Goal: Find specific page/section: Find specific page/section

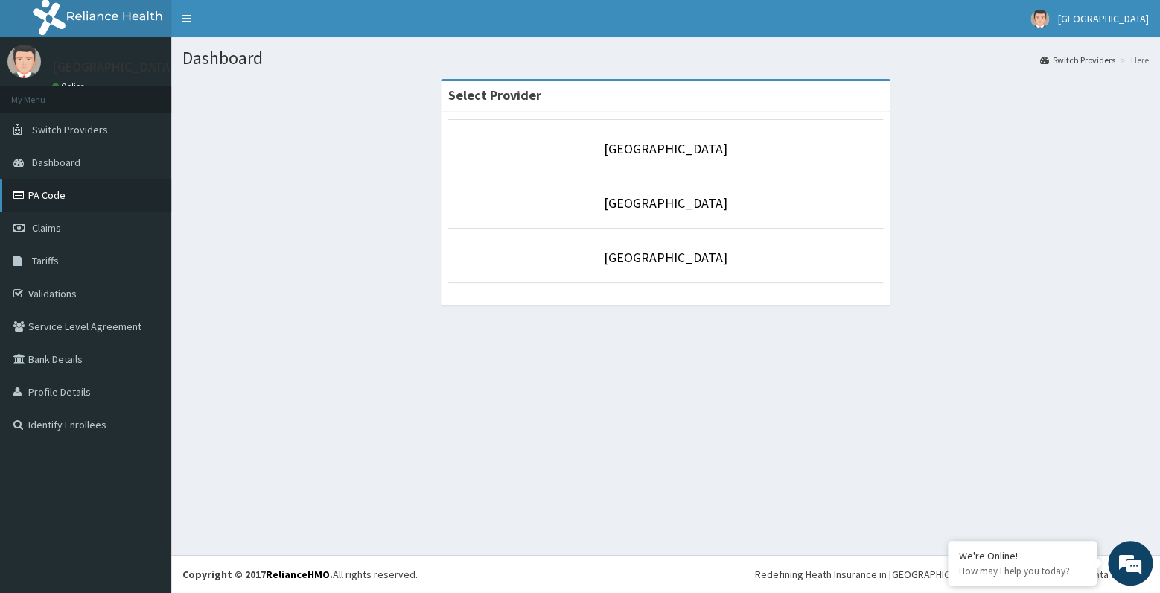
click at [69, 200] on link "PA Code" at bounding box center [85, 195] width 171 height 33
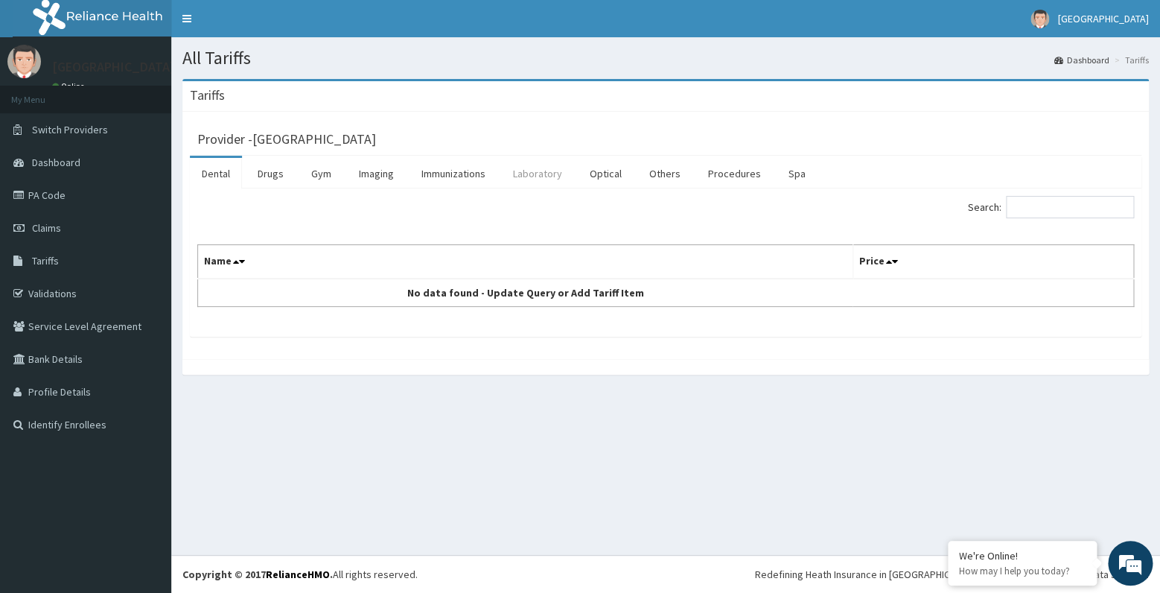
click at [544, 175] on link "Laboratory" at bounding box center [537, 173] width 73 height 31
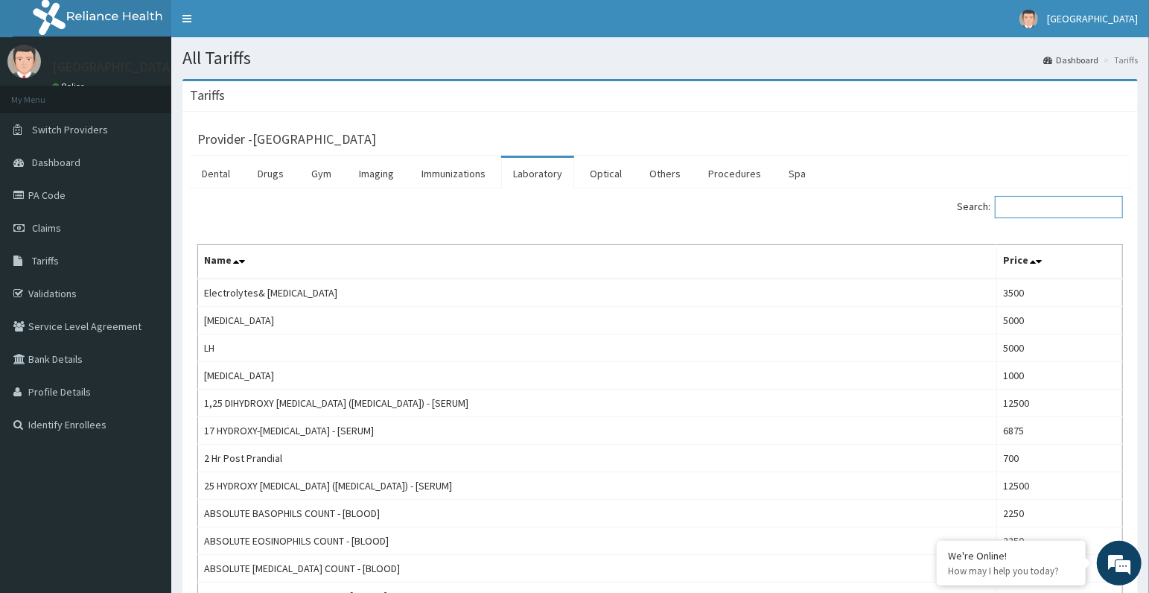
click at [1030, 209] on input "Search:" at bounding box center [1059, 207] width 128 height 22
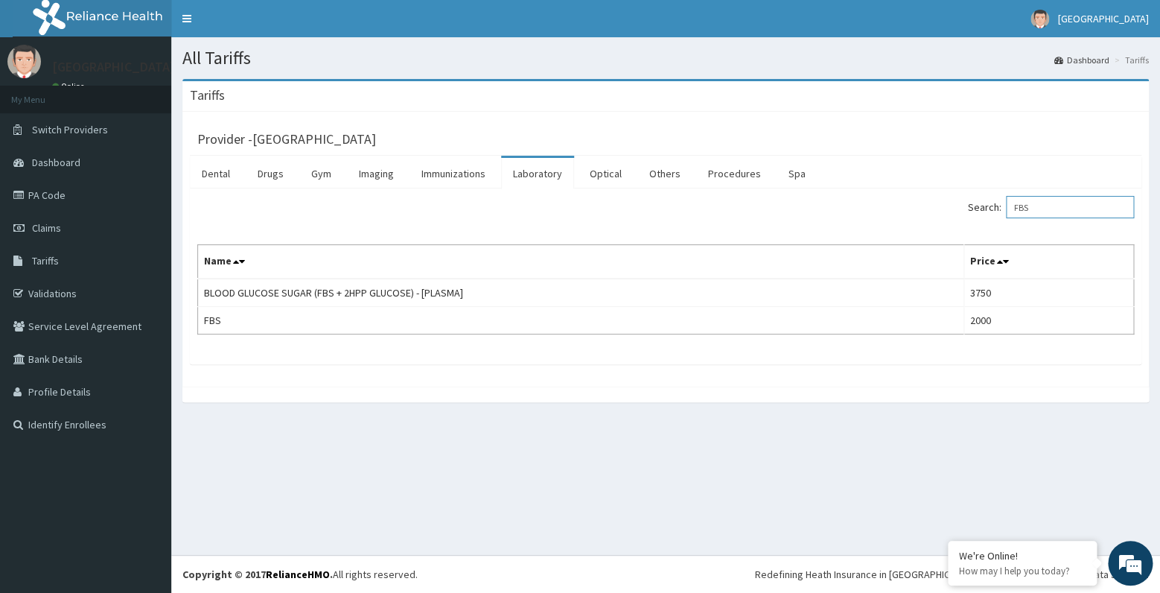
drag, startPoint x: 1055, startPoint y: 207, endPoint x: 1021, endPoint y: 211, distance: 34.5
click at [1021, 211] on input "FBS" at bounding box center [1070, 207] width 128 height 22
type input "URINE M"
click at [77, 199] on link "PA Code" at bounding box center [85, 195] width 171 height 33
